Goal: Information Seeking & Learning: Check status

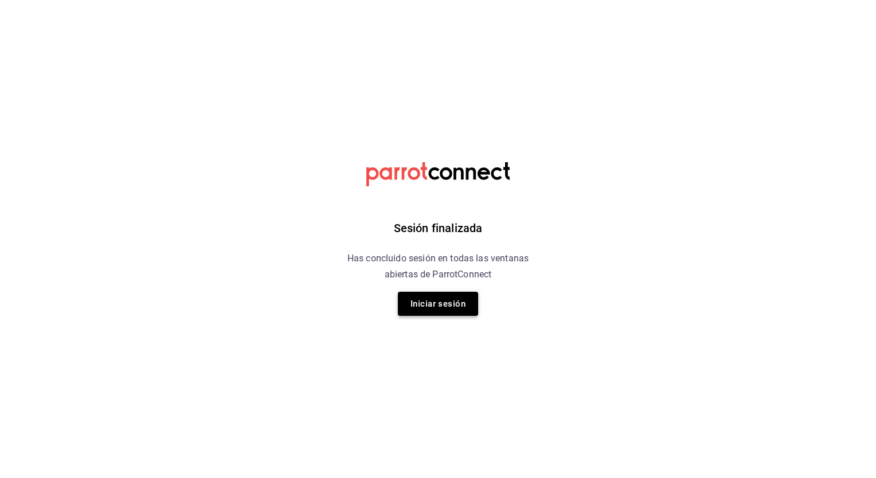
click at [431, 306] on button "Iniciar sesión" at bounding box center [438, 304] width 80 height 24
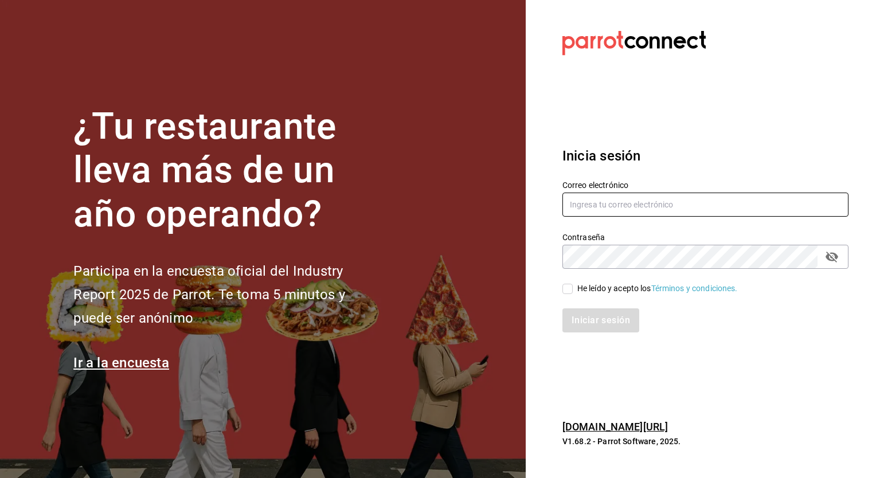
click at [677, 206] on input "text" at bounding box center [706, 205] width 286 height 24
paste input "botica@grupocosteno.com"
type input "botica@grupocosteno.com"
click at [575, 282] on div "He leído y acepto los Términos y condiciones." at bounding box center [699, 282] width 300 height 26
click at [571, 289] on input "He leído y acepto los Términos y condiciones." at bounding box center [568, 289] width 10 height 10
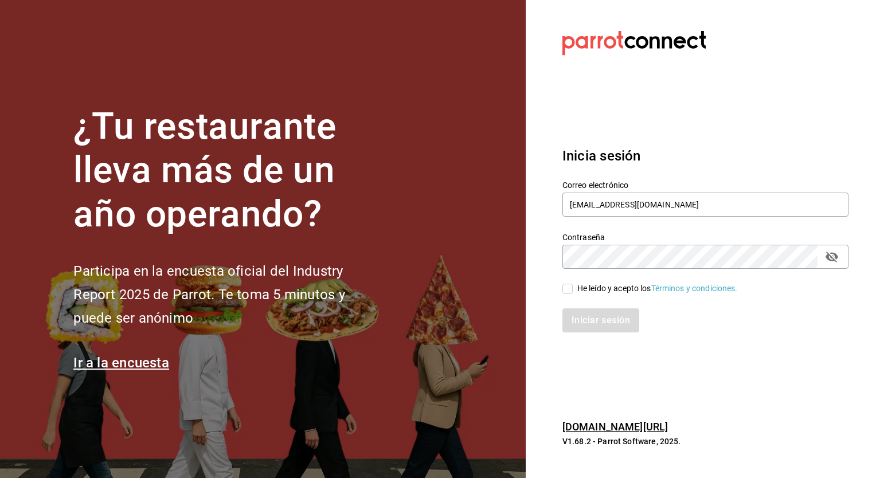
checkbox input "true"
click at [588, 322] on button "Iniciar sesión" at bounding box center [602, 321] width 78 height 24
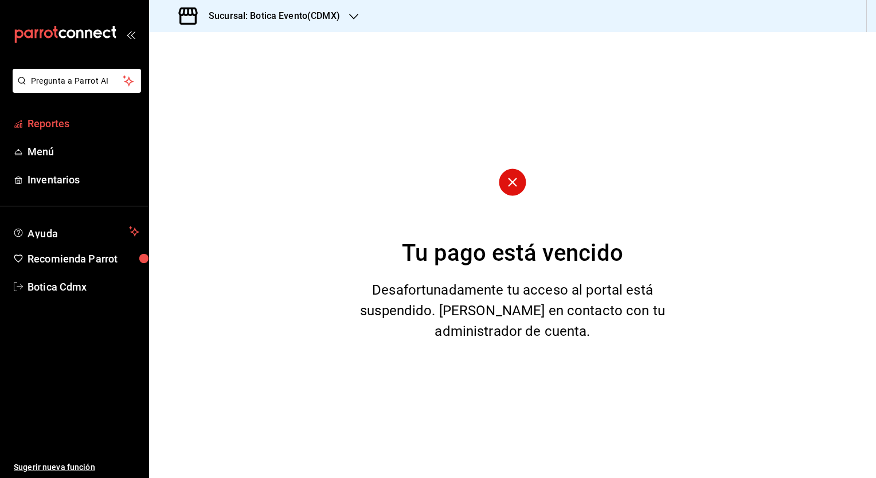
click at [68, 122] on span "Reportes" at bounding box center [84, 123] width 112 height 15
click at [360, 10] on div "Sucursal: Botica Evento(CDMX)" at bounding box center [260, 16] width 205 height 32
click at [205, 72] on span "Botica (CDMX)" at bounding box center [185, 75] width 54 height 12
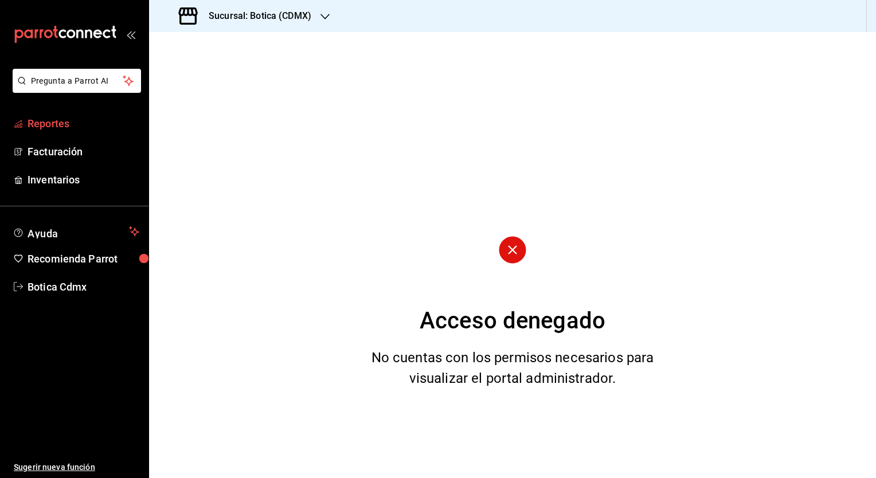
click at [35, 127] on span "Reportes" at bounding box center [84, 123] width 112 height 15
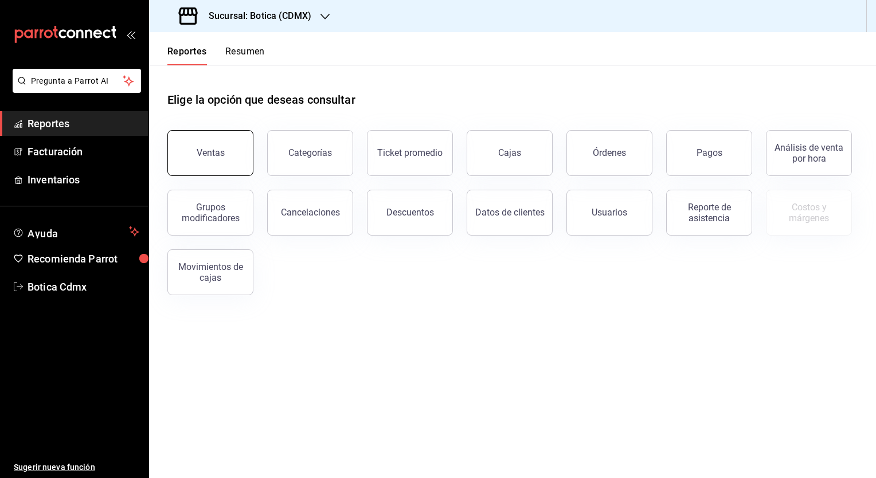
click at [188, 164] on button "Ventas" at bounding box center [210, 153] width 86 height 46
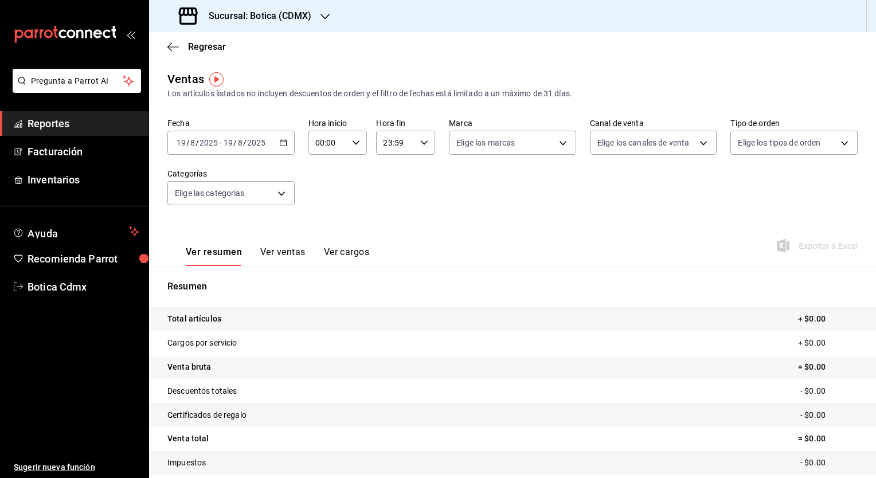
click at [275, 138] on div "[DATE] [DATE] - [DATE] [DATE]" at bounding box center [230, 143] width 127 height 24
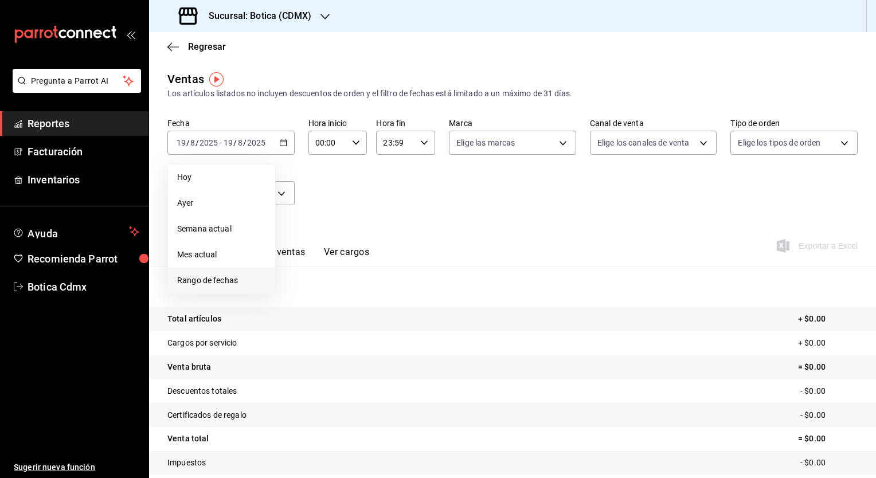
click at [221, 287] on li "Rango de fechas" at bounding box center [221, 281] width 107 height 26
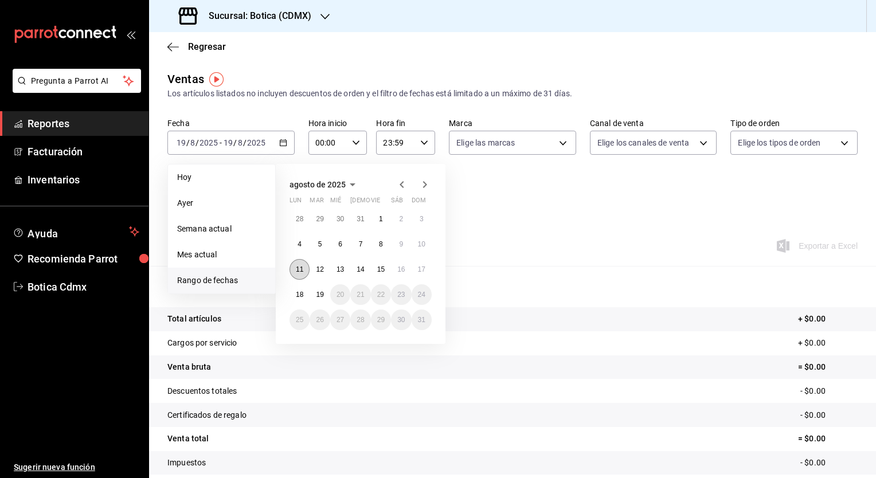
click at [307, 267] on button "11" at bounding box center [300, 269] width 20 height 21
click at [305, 297] on button "18" at bounding box center [300, 294] width 20 height 21
